Goal: Use online tool/utility: Utilize a website feature to perform a specific function

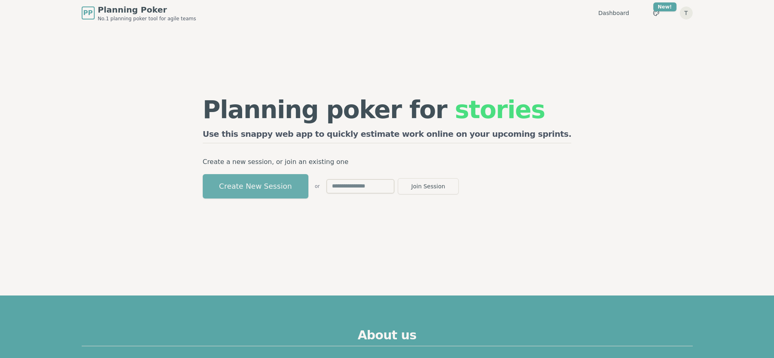
click at [308, 190] on button "Create New Session" at bounding box center [256, 186] width 106 height 24
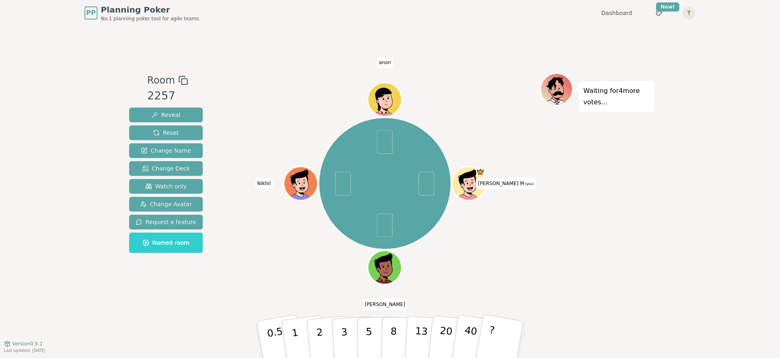
click at [601, 180] on div "Waiting for 4 more votes..." at bounding box center [598, 185] width 114 height 224
click at [326, 331] on button "2" at bounding box center [329, 340] width 46 height 65
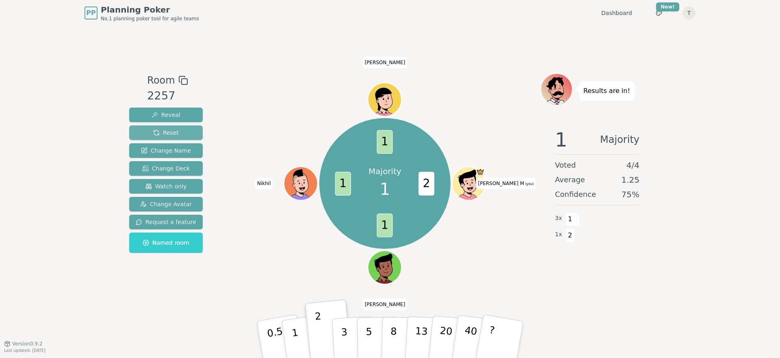
click at [192, 129] on button "Reset" at bounding box center [166, 133] width 74 height 15
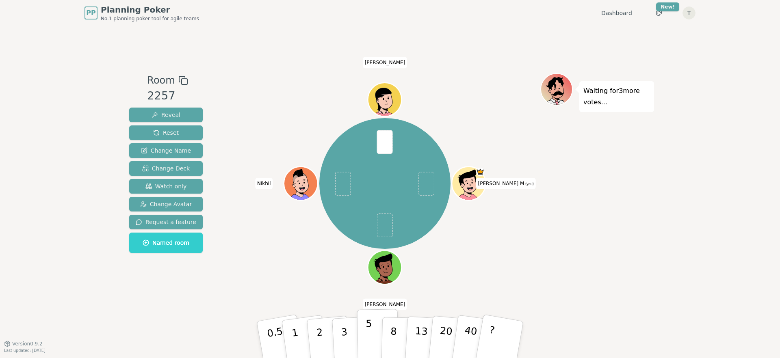
click at [367, 332] on p "5" at bounding box center [369, 340] width 7 height 44
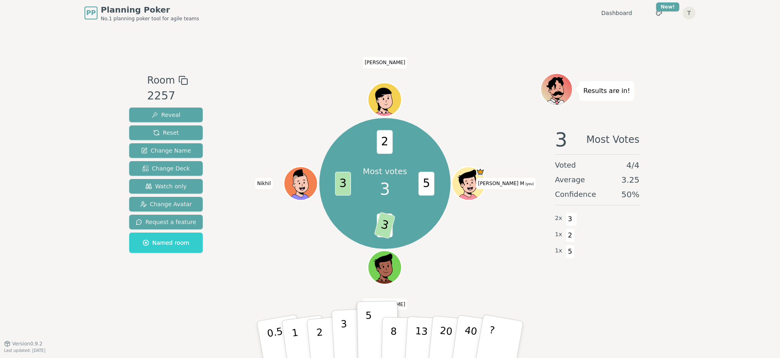
click at [346, 332] on p "3" at bounding box center [345, 341] width 9 height 44
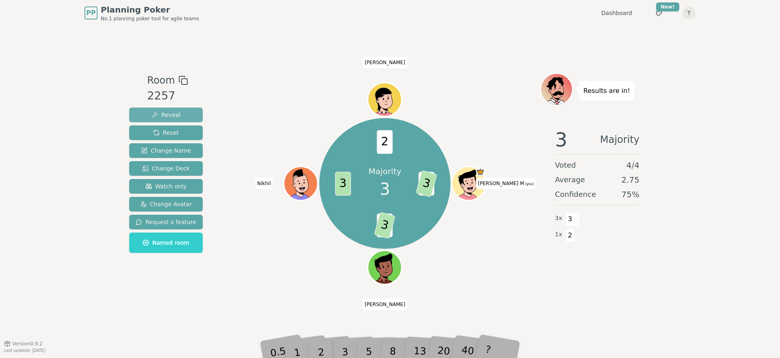
click at [174, 115] on span "Reveal" at bounding box center [166, 115] width 29 height 8
click at [175, 127] on button "Reset" at bounding box center [166, 133] width 74 height 15
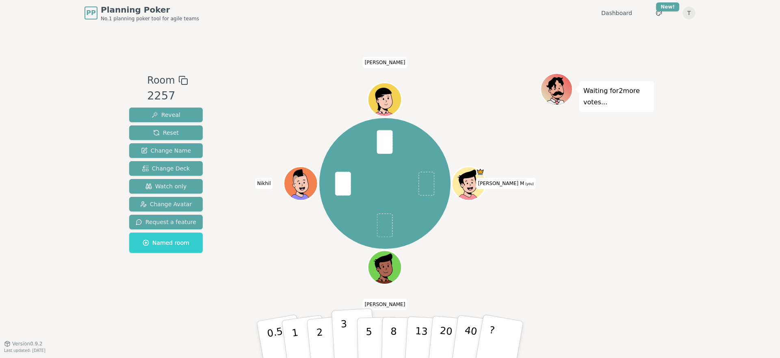
click at [348, 328] on button "3" at bounding box center [354, 339] width 44 height 63
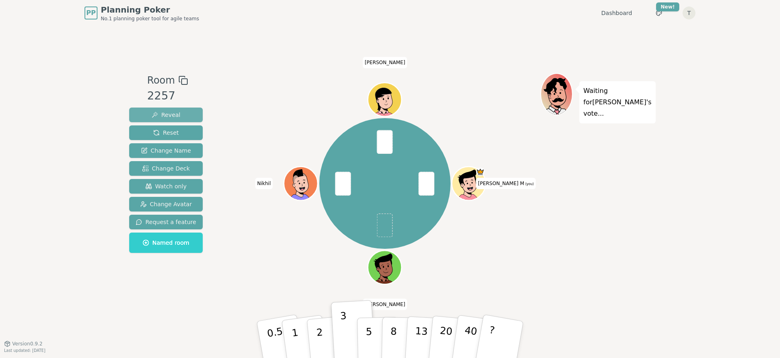
click at [178, 119] on button "Reveal" at bounding box center [166, 115] width 74 height 15
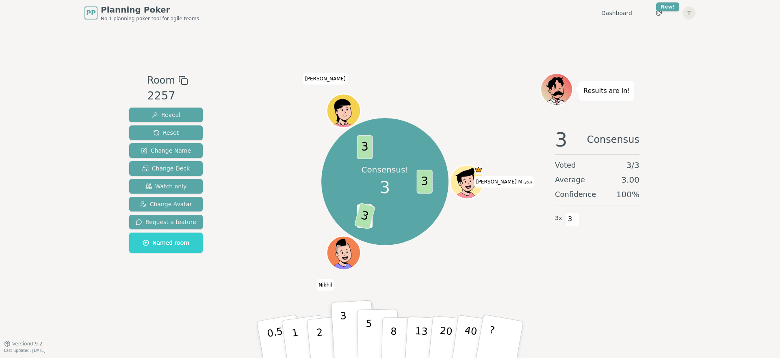
click at [369, 326] on p "5" at bounding box center [369, 340] width 7 height 44
